Goal: Task Accomplishment & Management: Manage account settings

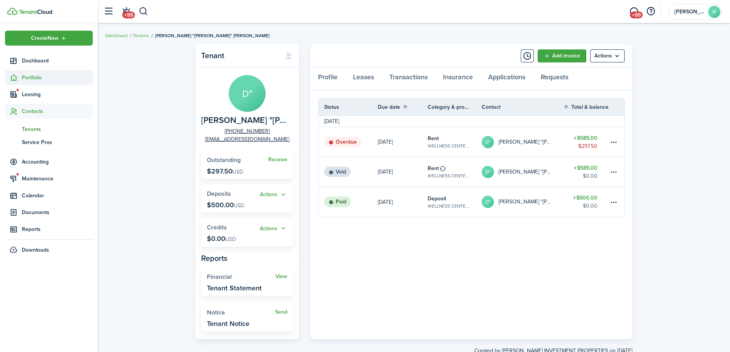
click at [35, 77] on span "Portfolio" at bounding box center [57, 78] width 71 height 8
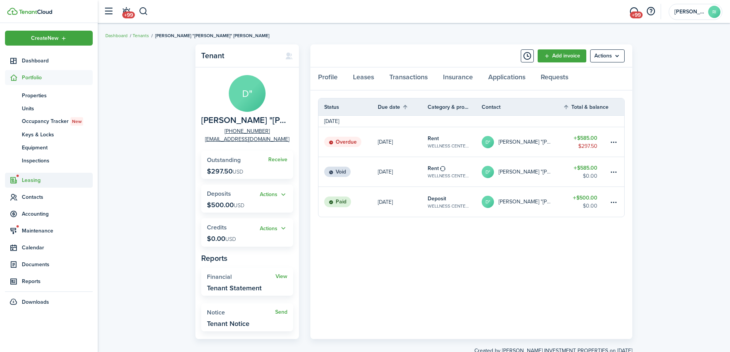
click at [34, 180] on span "Leasing" at bounding box center [57, 180] width 71 height 8
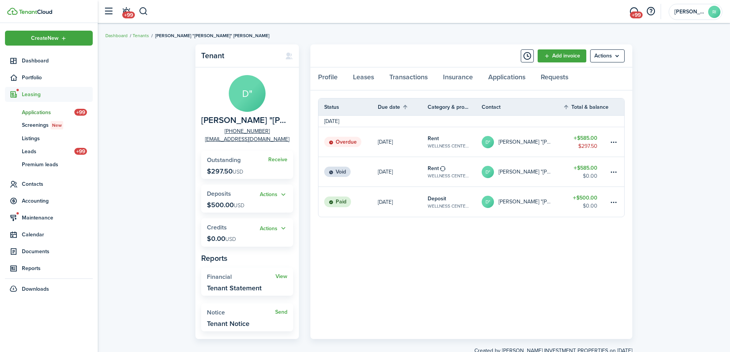
click at [33, 111] on span "Applications" at bounding box center [48, 112] width 52 height 8
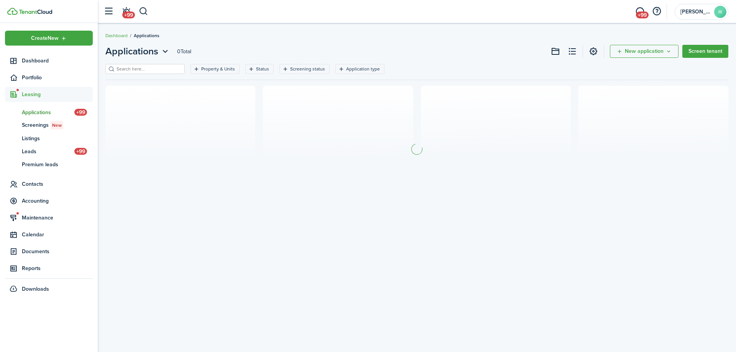
click at [202, 74] on div "Property & Units Status Screening status Application type Save filters Clear all" at bounding box center [416, 72] width 623 height 16
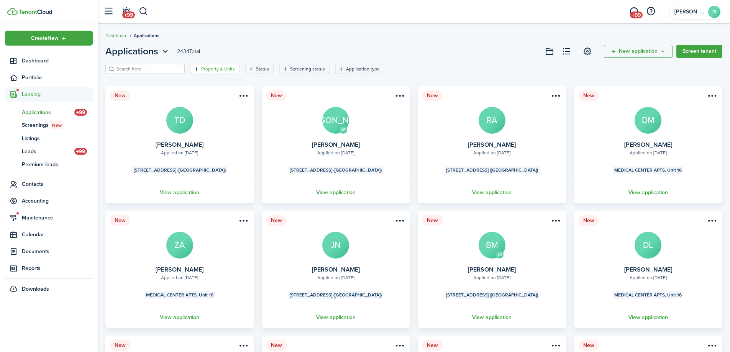
click at [202, 71] on filter-tag-label "Property & Units" at bounding box center [218, 69] width 34 height 7
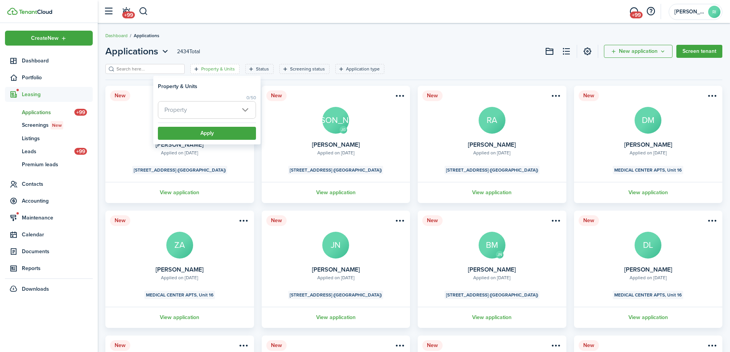
click at [192, 103] on span "Property" at bounding box center [206, 110] width 97 height 17
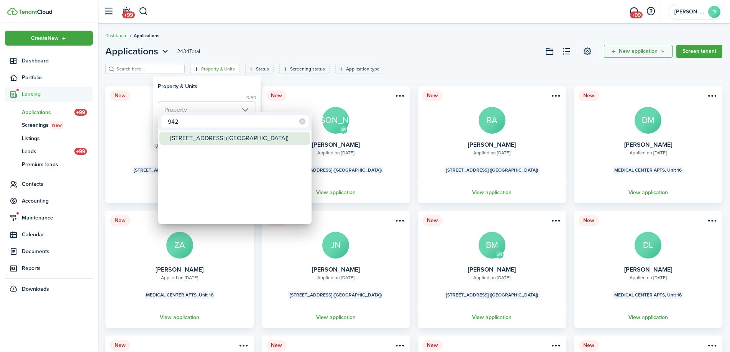
type input "942"
click at [199, 135] on div "[STREET_ADDRESS] ([GEOGRAPHIC_DATA])" at bounding box center [238, 138] width 136 height 13
type input "[STREET_ADDRESS] ([GEOGRAPHIC_DATA])"
click at [229, 88] on div at bounding box center [365, 176] width 852 height 475
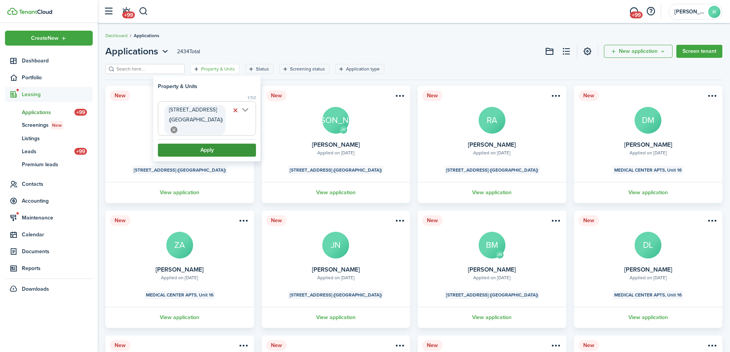
click at [228, 144] on button "Apply" at bounding box center [207, 150] width 98 height 13
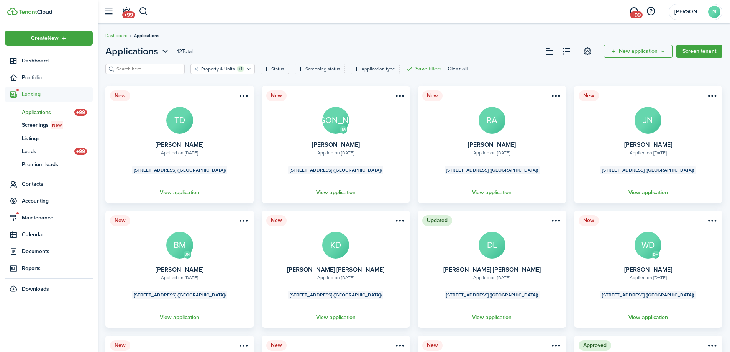
click at [344, 192] on link "View application" at bounding box center [336, 192] width 151 height 21
